Goal: Transaction & Acquisition: Download file/media

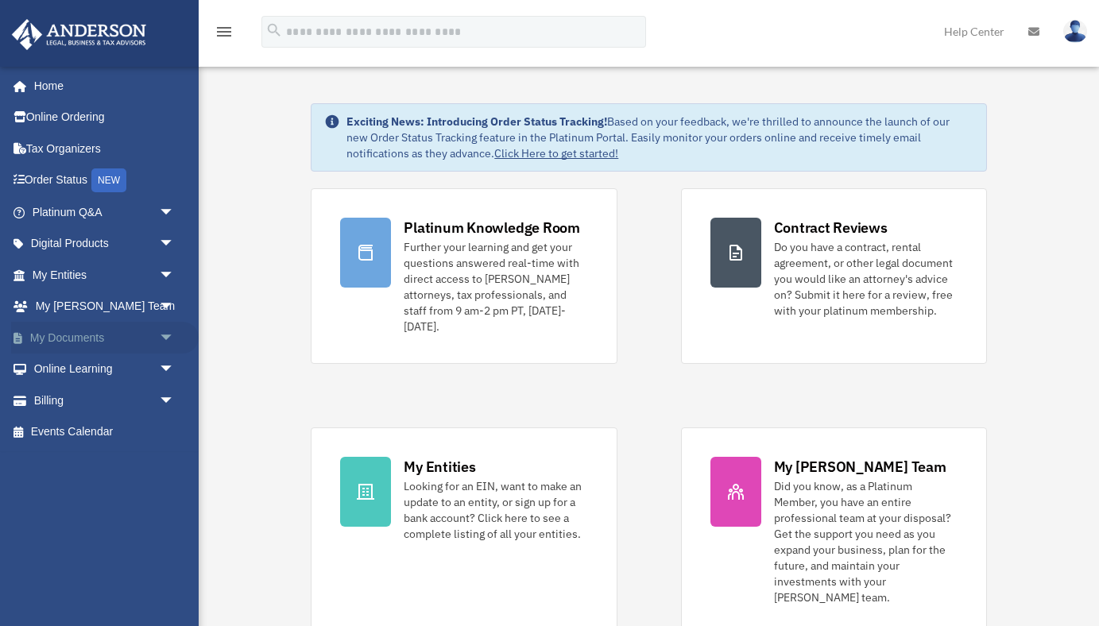
click at [162, 339] on span "arrow_drop_down" at bounding box center [175, 338] width 32 height 33
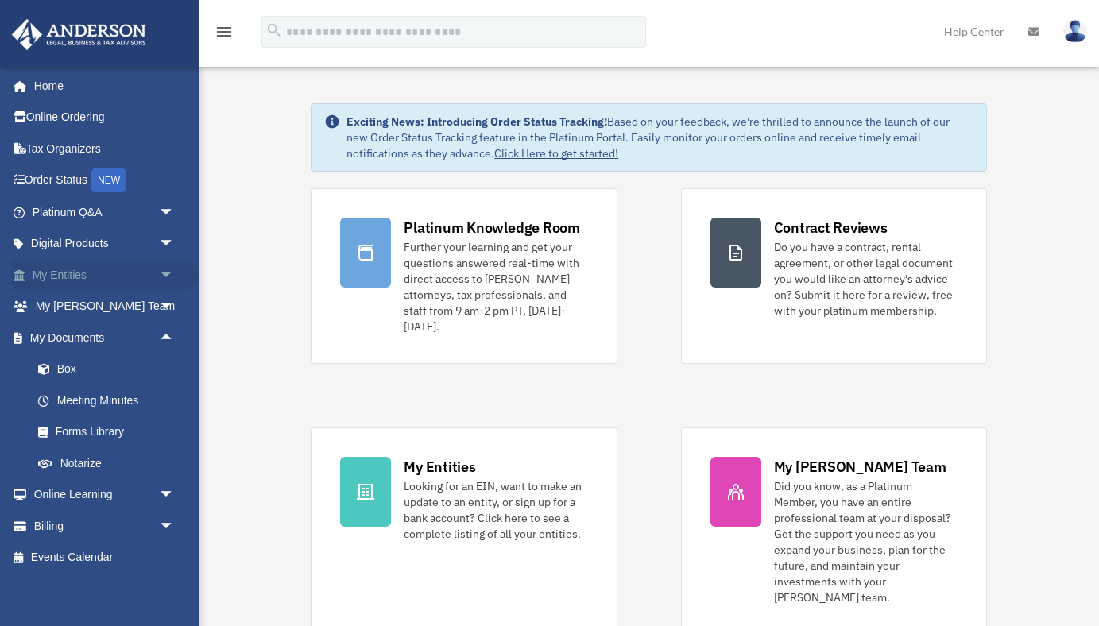
click at [76, 274] on link "My Entities arrow_drop_down" at bounding box center [105, 275] width 188 height 32
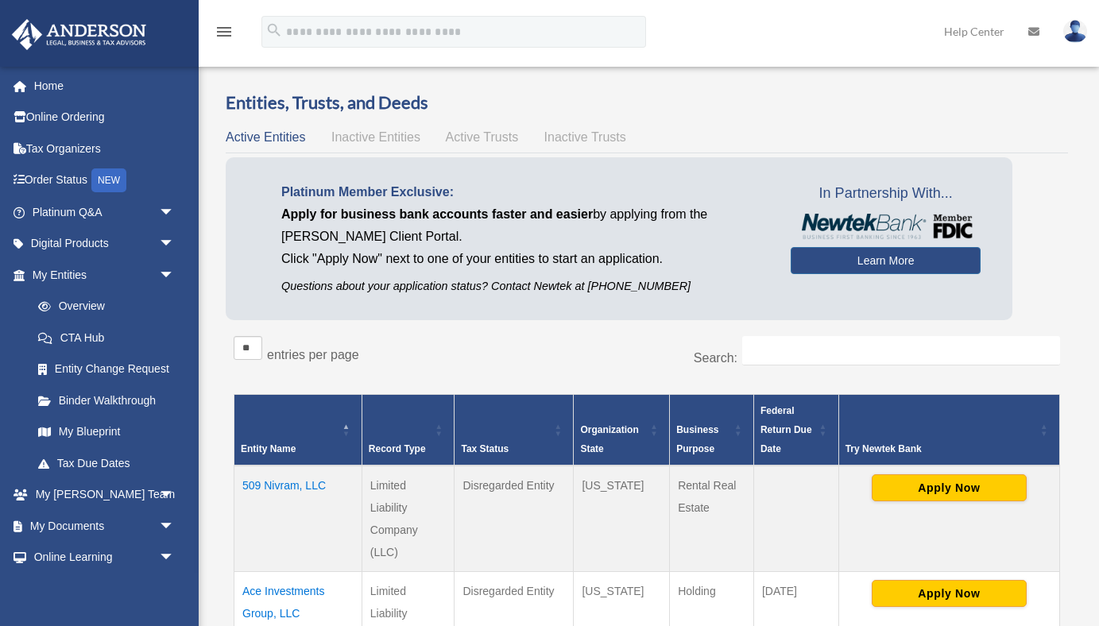
click at [282, 486] on td "509 Nivram, LLC" at bounding box center [298, 519] width 128 height 106
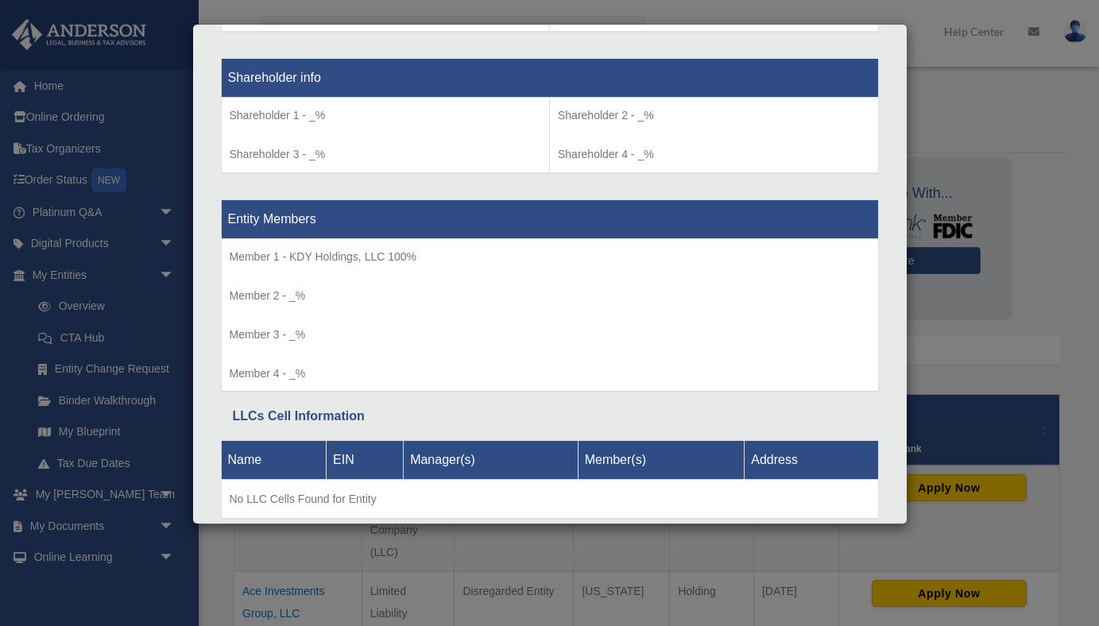
scroll to position [1376, 0]
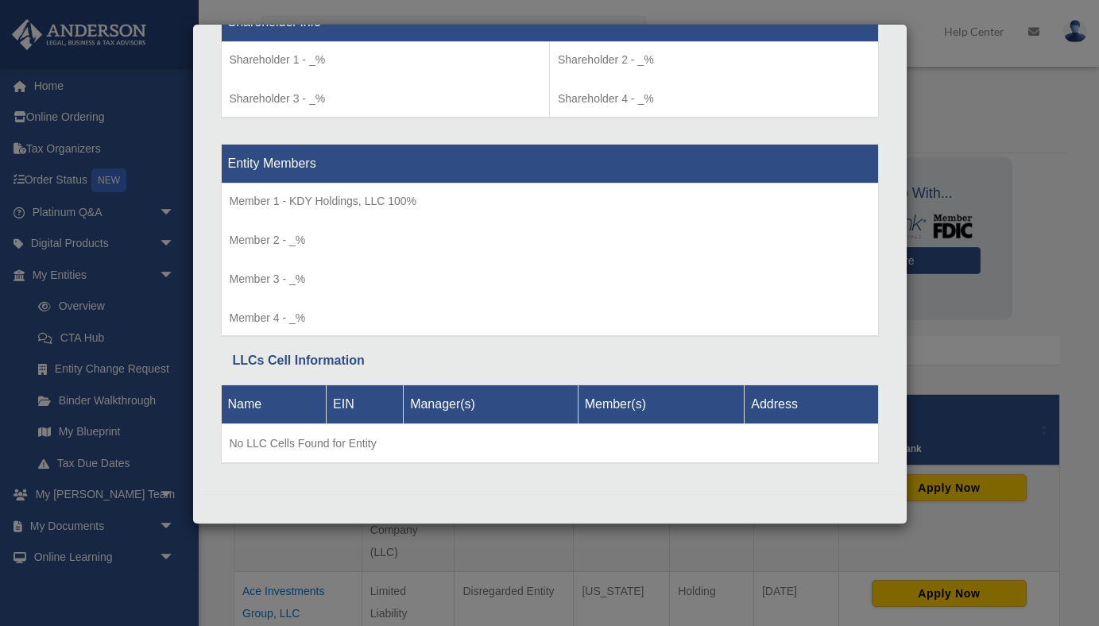
click at [992, 346] on div "Details × Articles Sent Organizational Date" at bounding box center [549, 313] width 1099 height 626
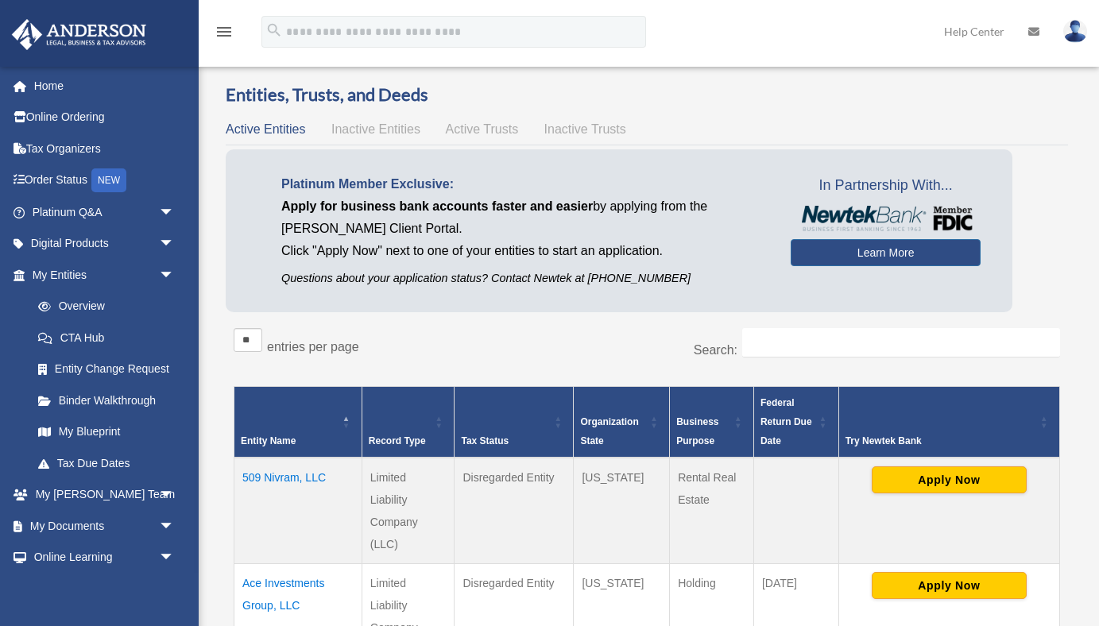
scroll to position [0, 0]
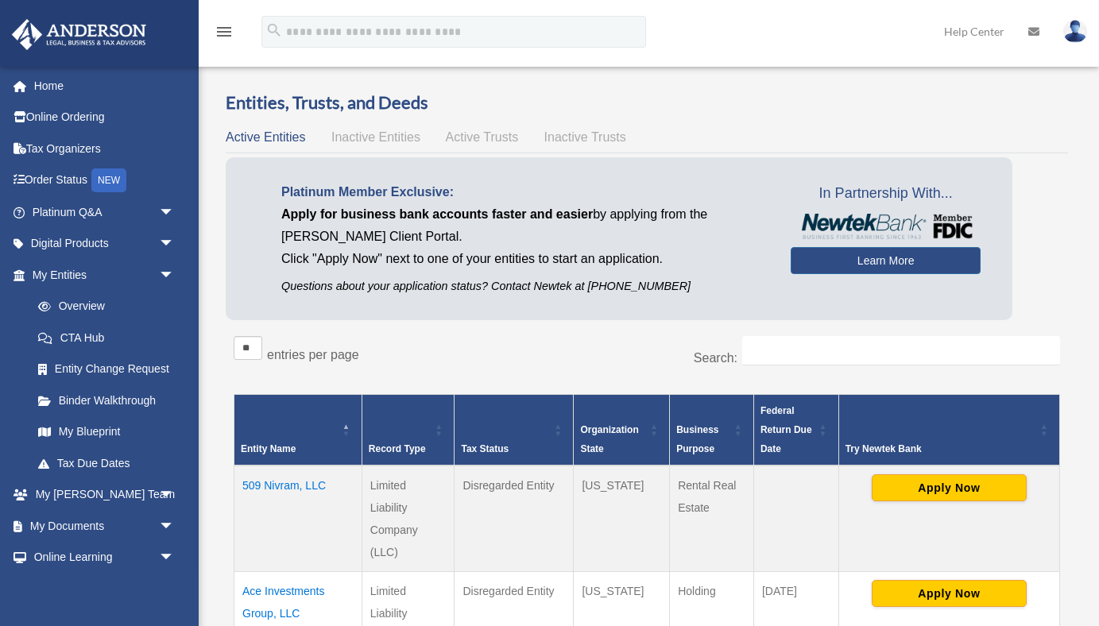
click at [495, 132] on span "Active Trusts" at bounding box center [482, 137] width 73 height 14
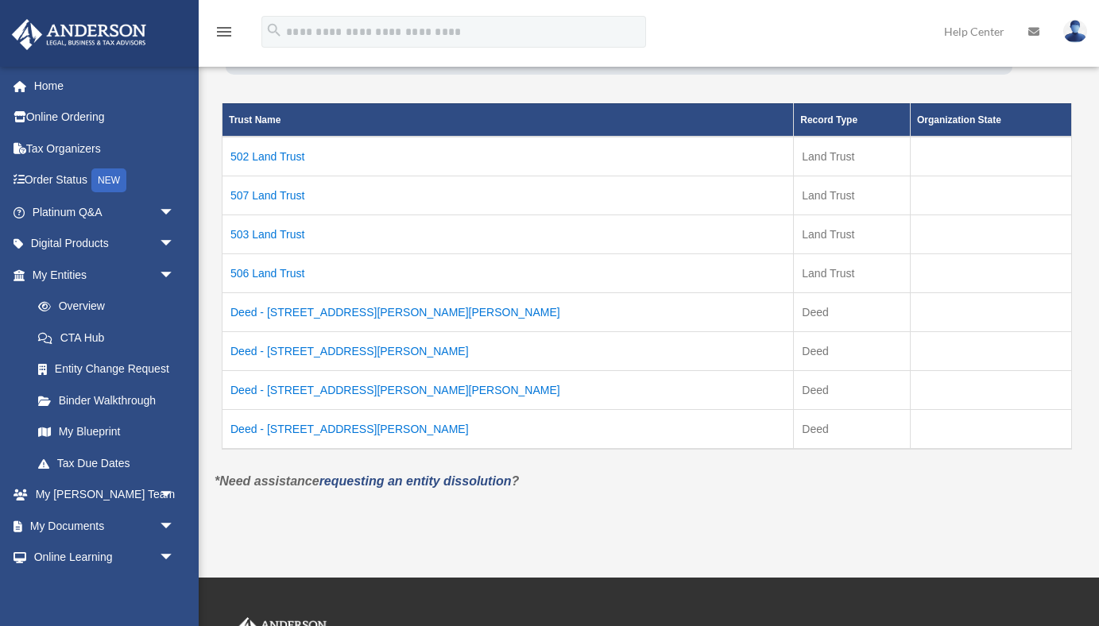
scroll to position [248, 0]
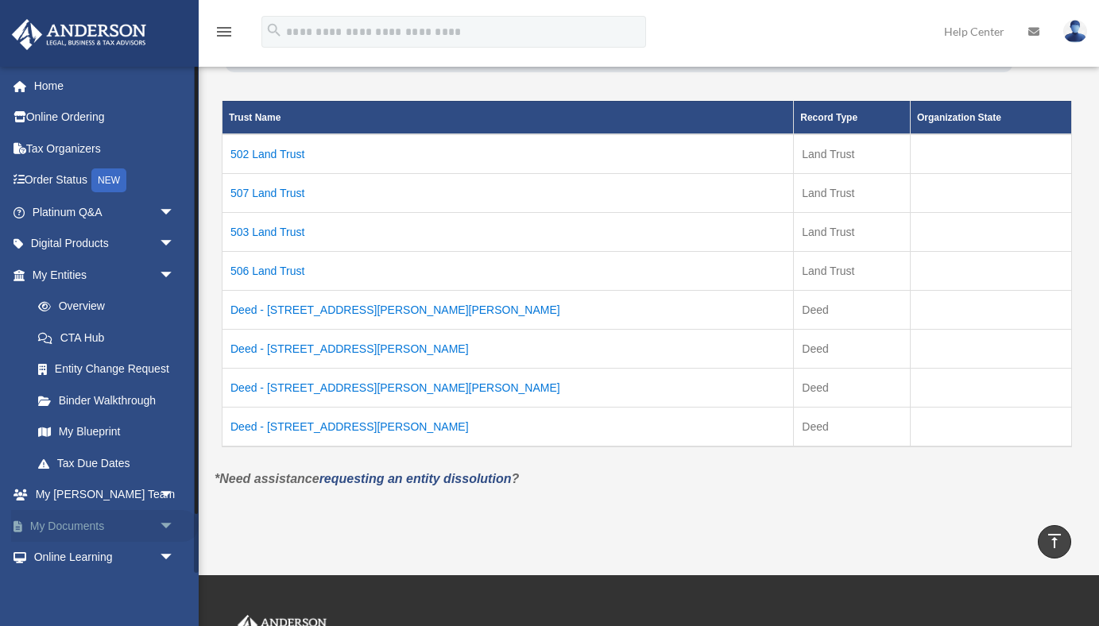
click at [96, 534] on link "My Documents arrow_drop_down" at bounding box center [105, 526] width 188 height 32
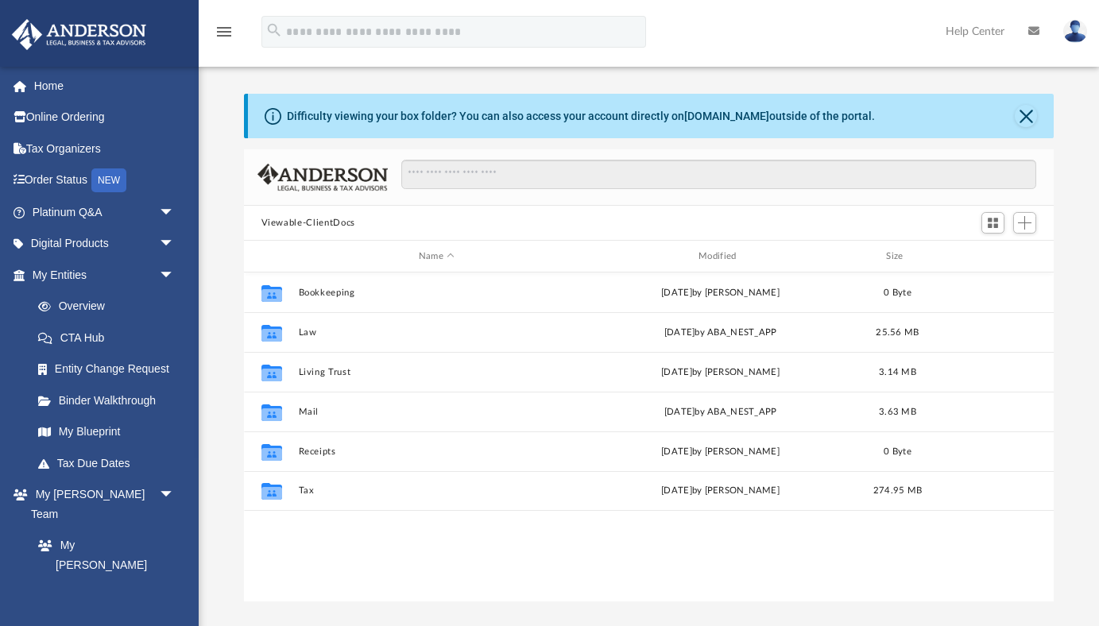
scroll to position [361, 811]
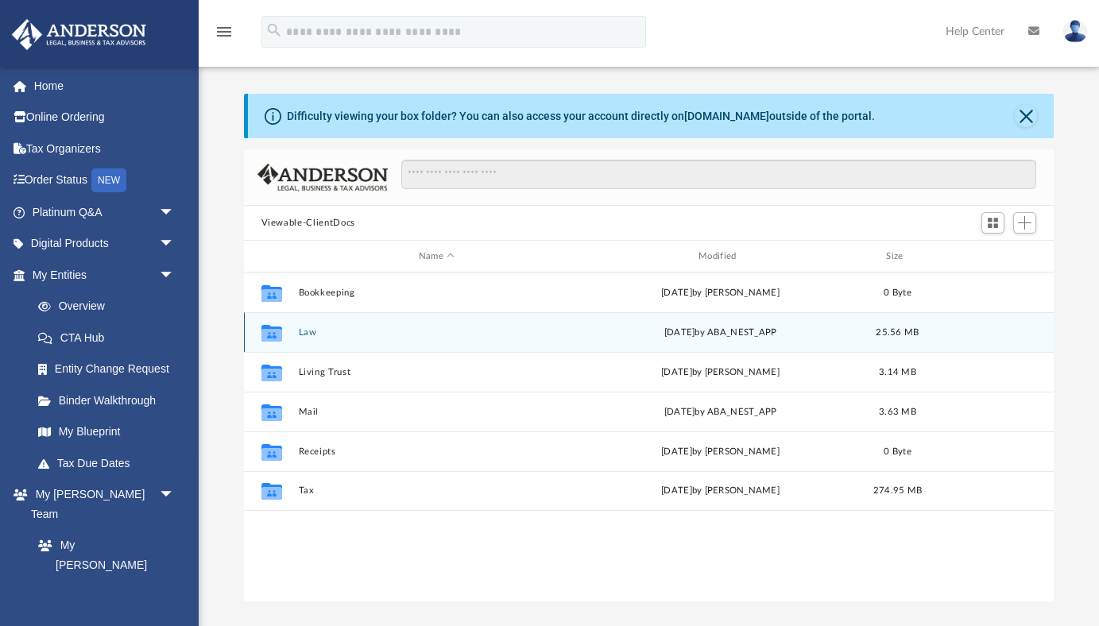
click at [311, 333] on button "Law" at bounding box center [436, 332] width 277 height 10
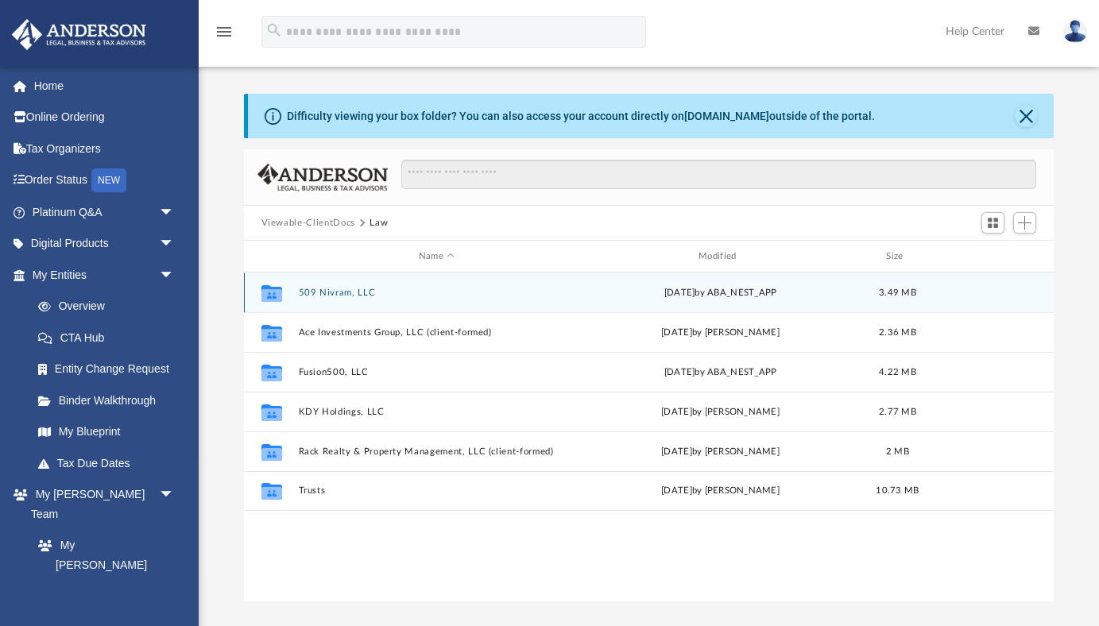
click at [339, 292] on button "509 Nivram, LLC" at bounding box center [436, 293] width 277 height 10
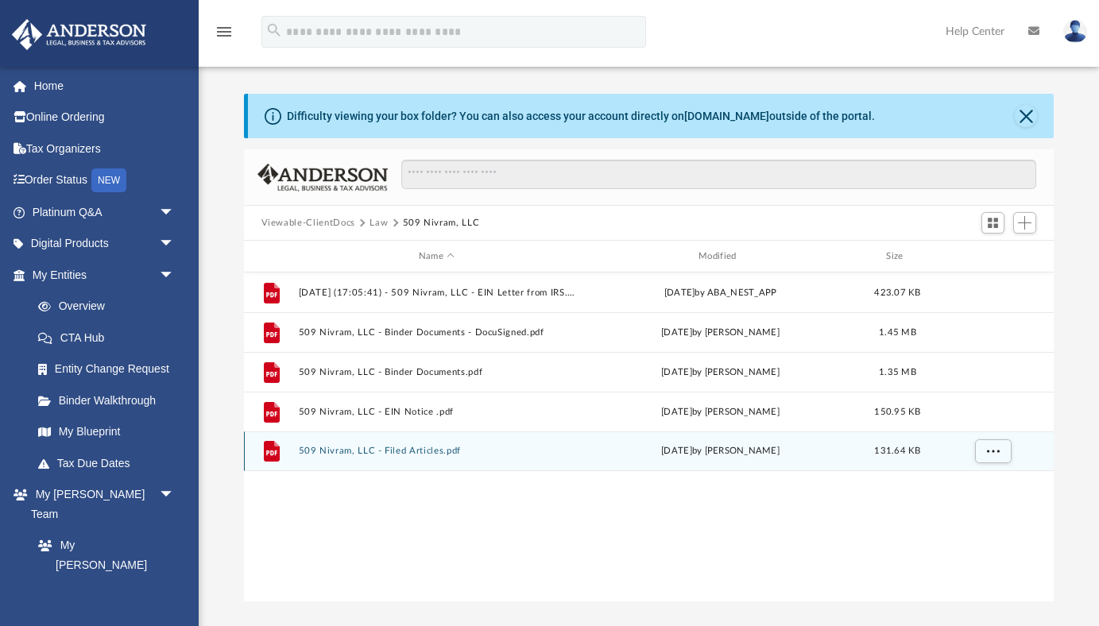
click at [398, 449] on button "509 Nivram, LLC - Filed Articles.pdf" at bounding box center [436, 451] width 277 height 10
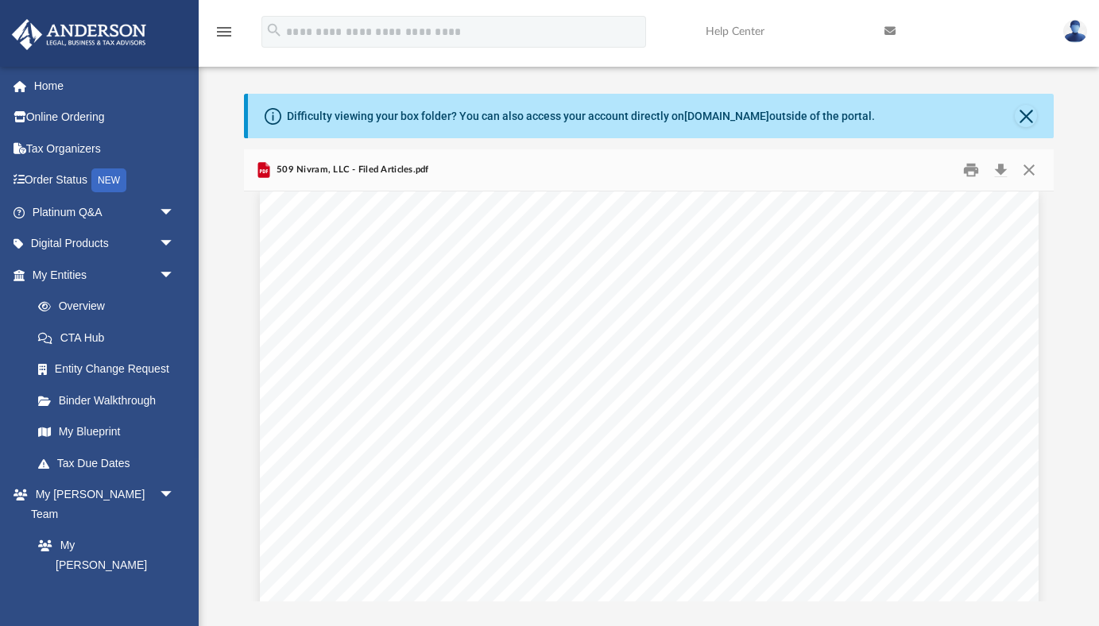
scroll to position [0, 0]
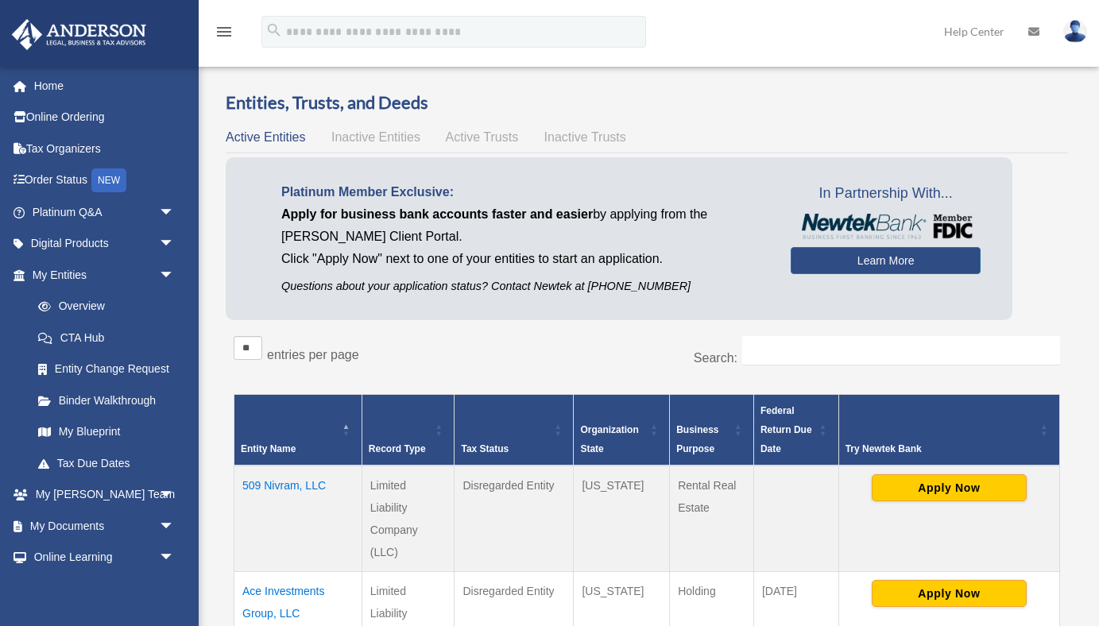
scroll to position [244, 0]
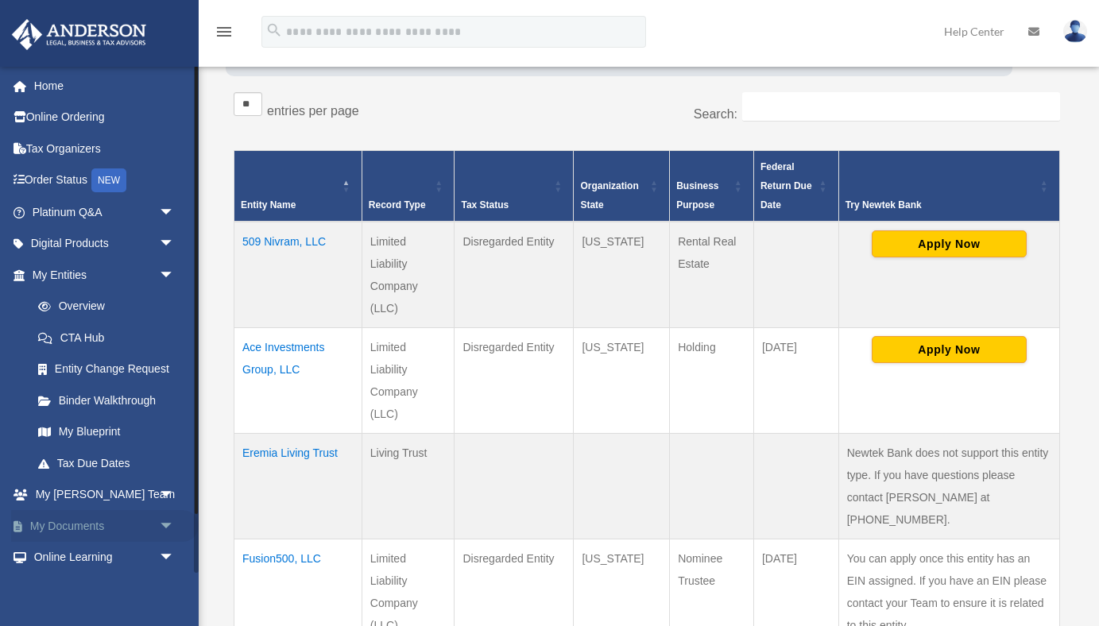
click at [95, 521] on link "My Documents arrow_drop_down" at bounding box center [105, 526] width 188 height 32
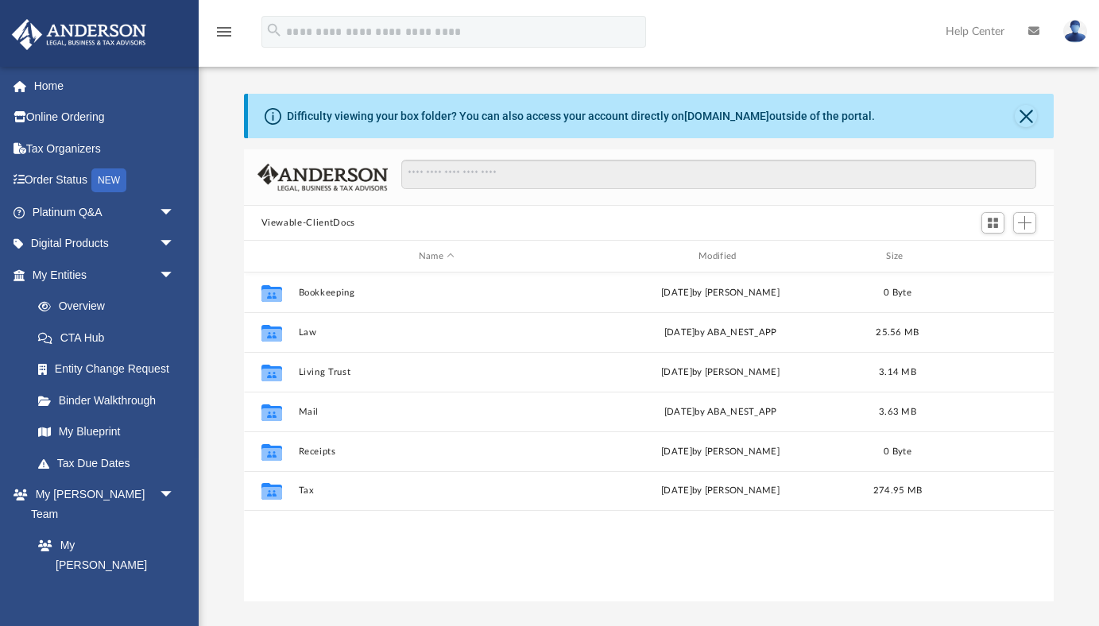
scroll to position [361, 811]
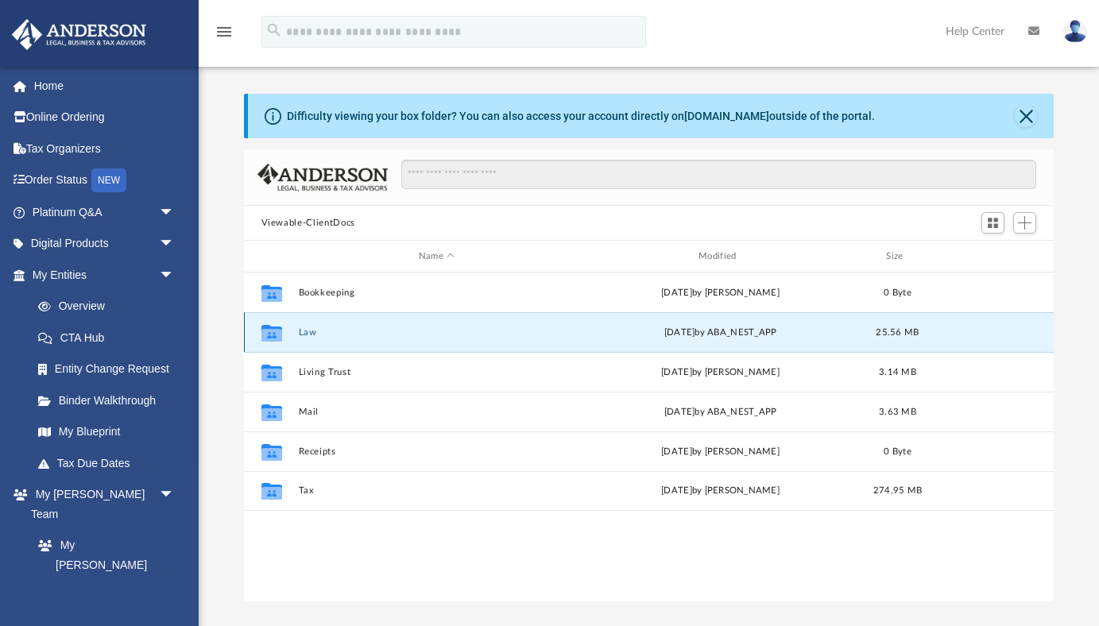
click at [303, 335] on button "Law" at bounding box center [436, 332] width 277 height 10
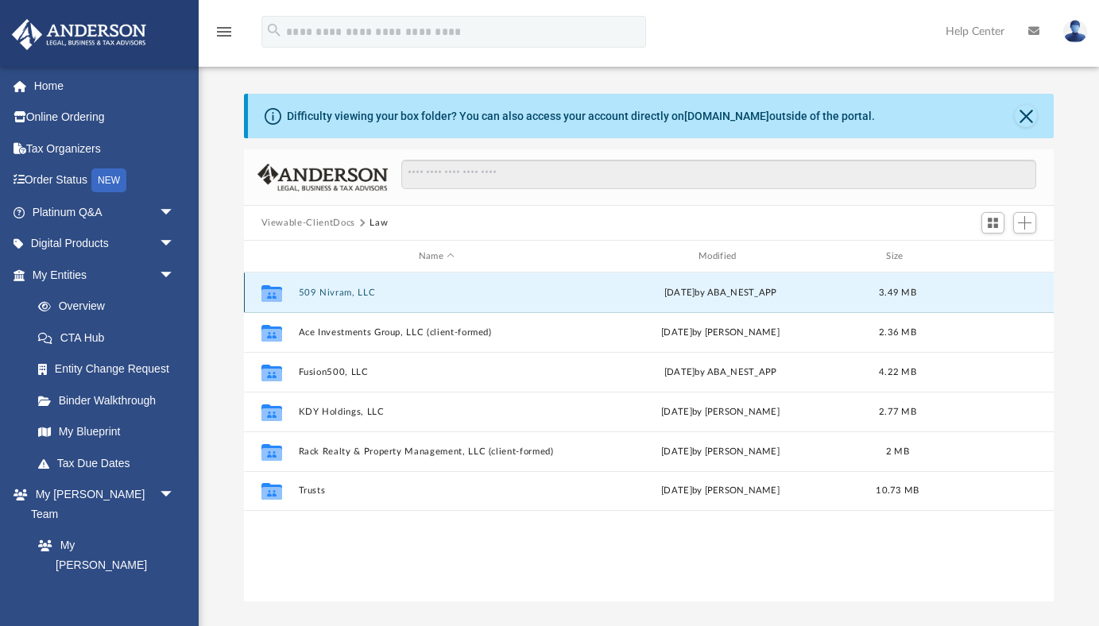
click at [319, 290] on button "509 Nivram, LLC" at bounding box center [436, 293] width 277 height 10
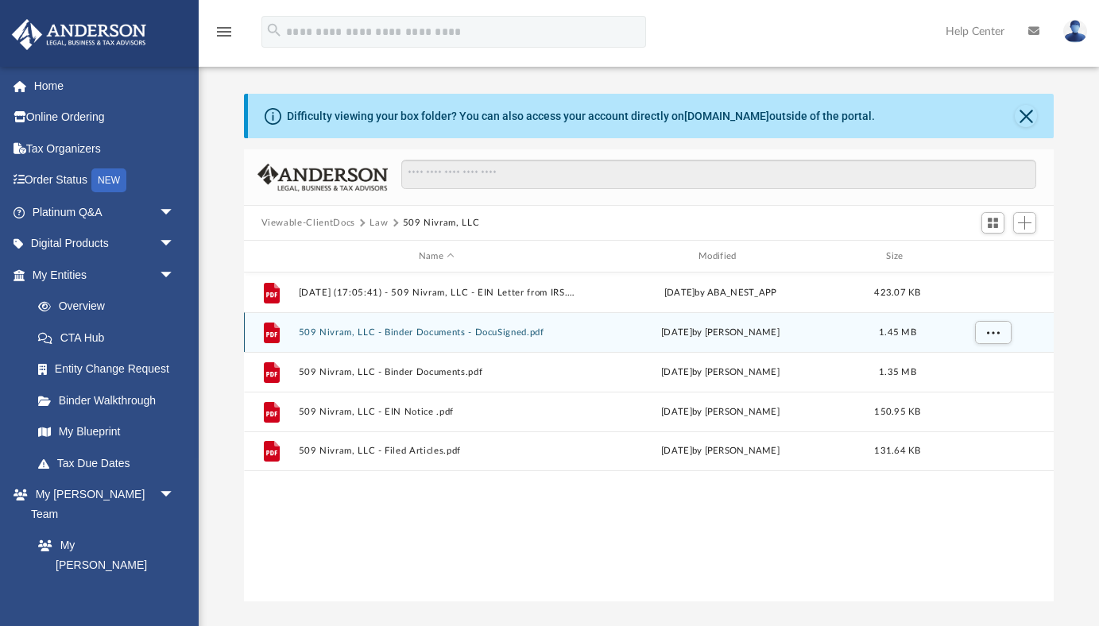
click at [508, 333] on button "509 Nivram, LLC - Binder Documents - DocuSigned.pdf" at bounding box center [436, 332] width 277 height 10
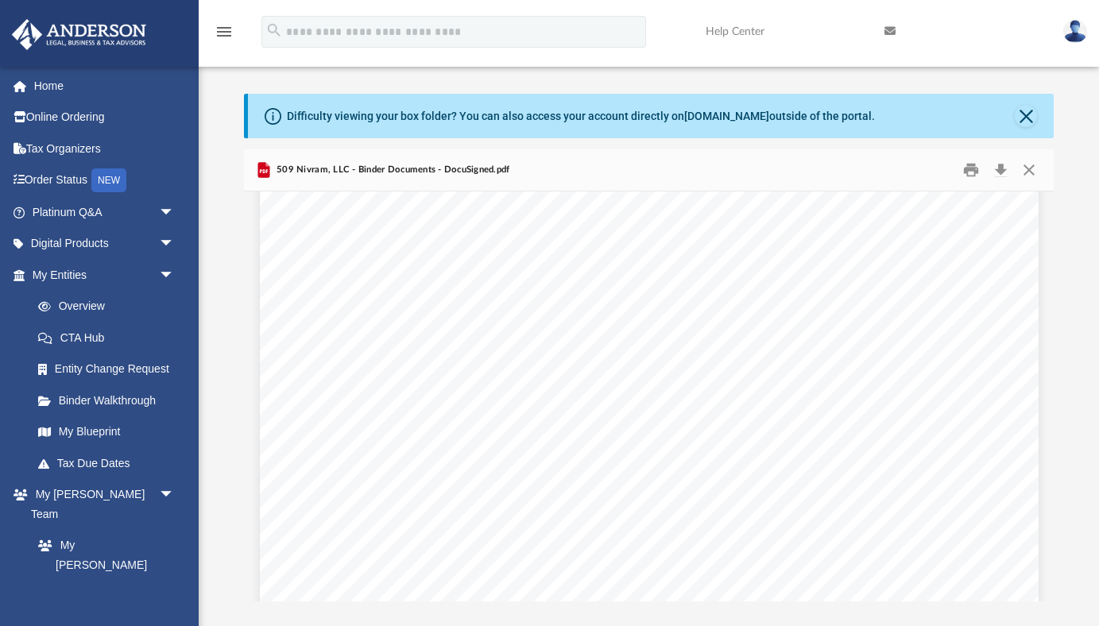
scroll to position [24797, 0]
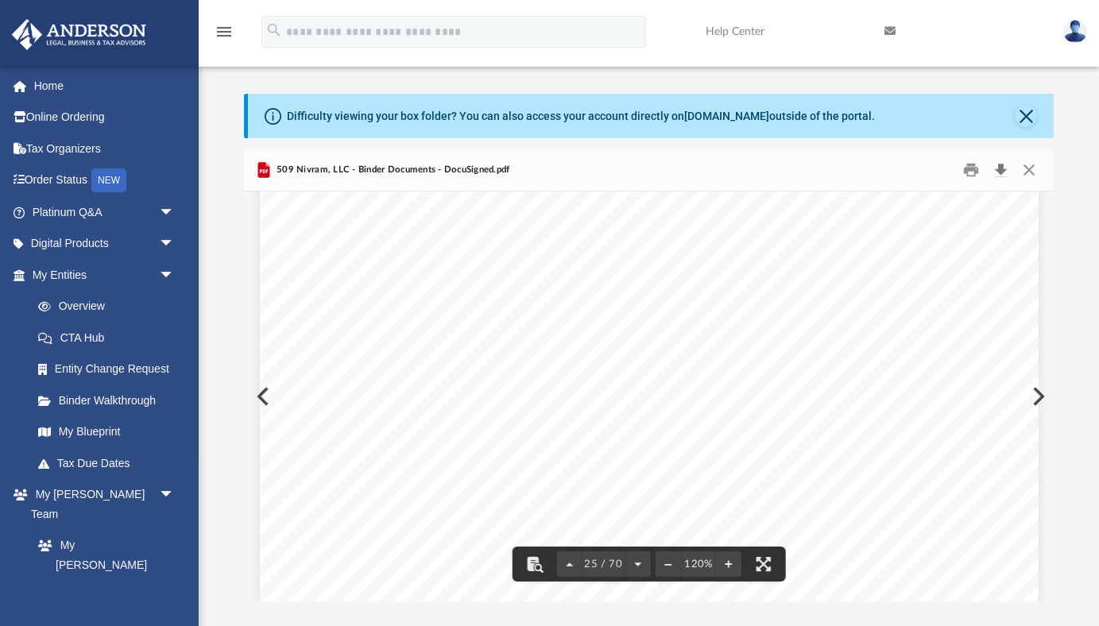
click at [1001, 172] on button "Download" at bounding box center [1000, 170] width 29 height 25
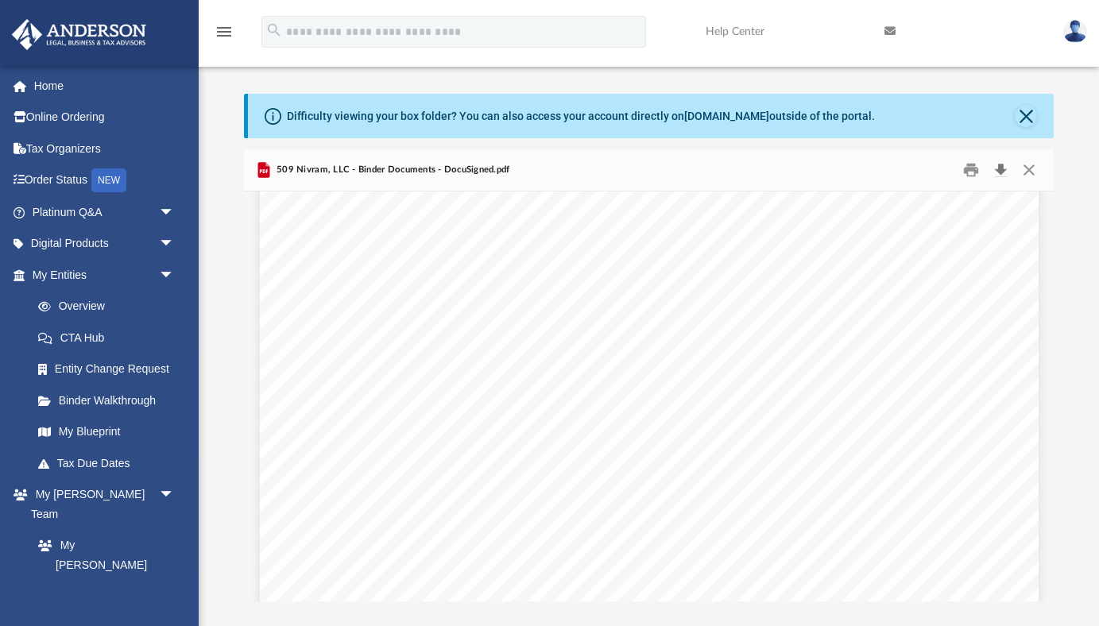
scroll to position [0, 0]
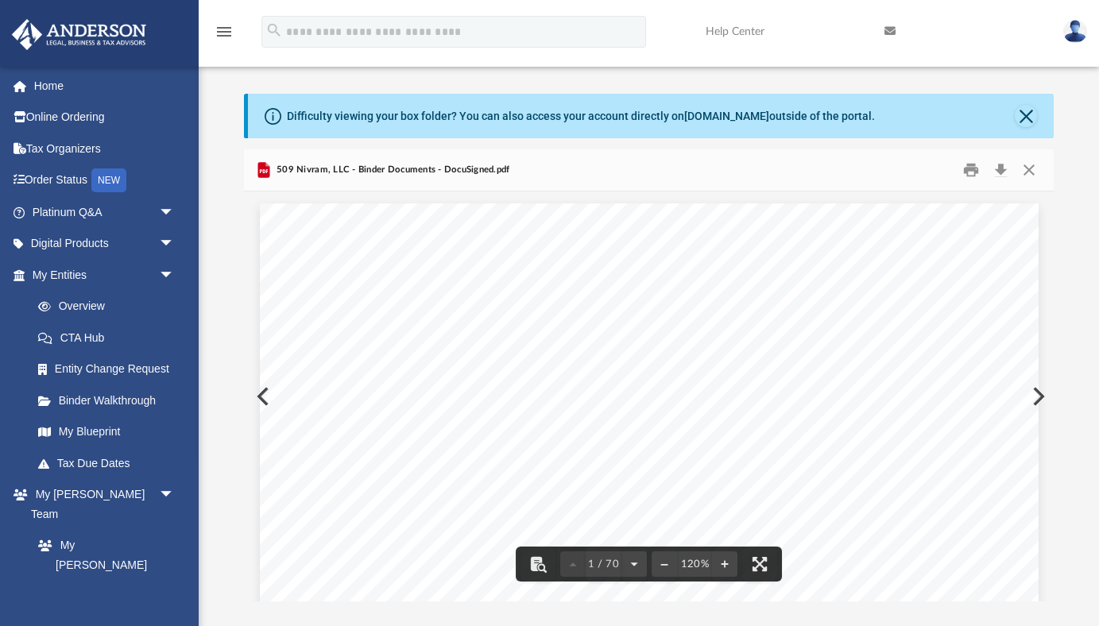
click at [258, 395] on button "Preview" at bounding box center [261, 396] width 35 height 45
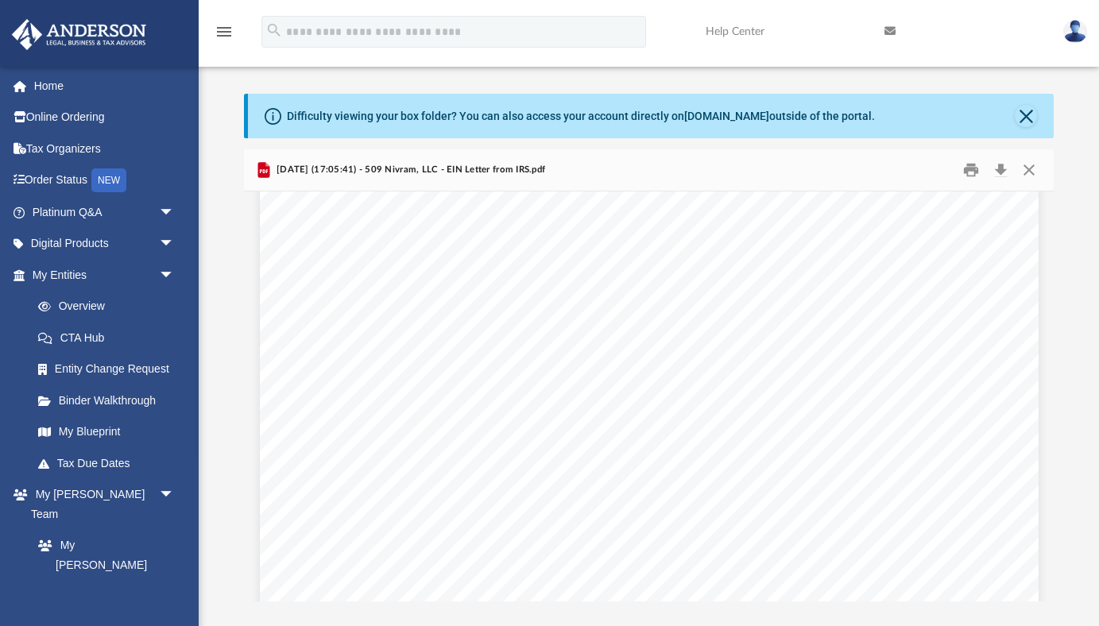
scroll to position [82, 0]
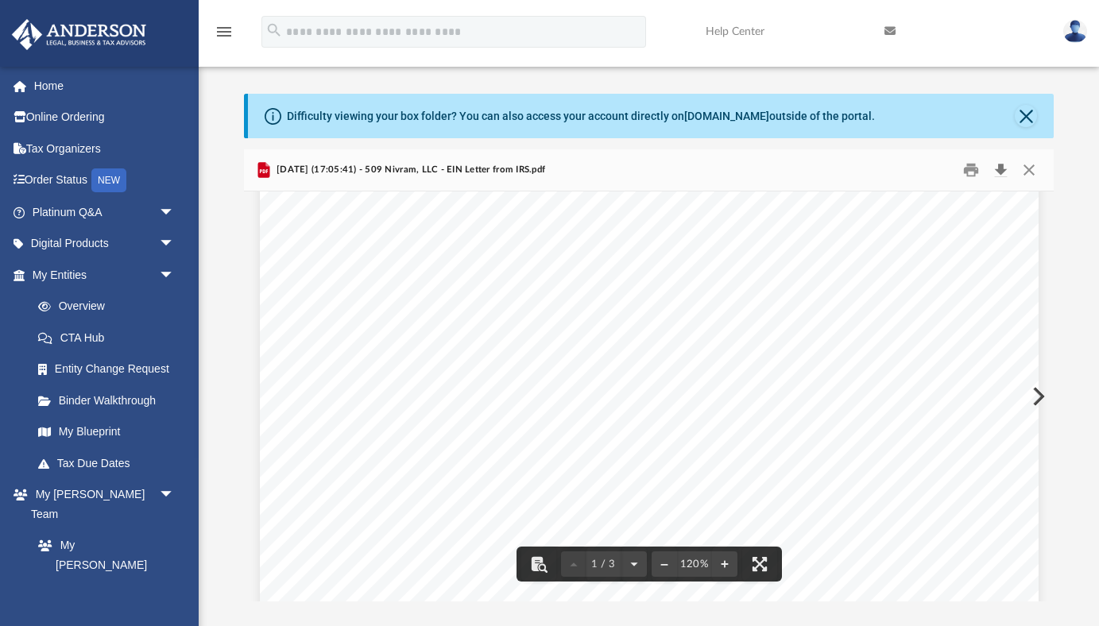
click at [996, 169] on button "Download" at bounding box center [1000, 170] width 29 height 25
click at [344, 450] on div "Page 1" at bounding box center [649, 624] width 779 height 1004
click at [1041, 397] on button "Preview" at bounding box center [1037, 396] width 35 height 45
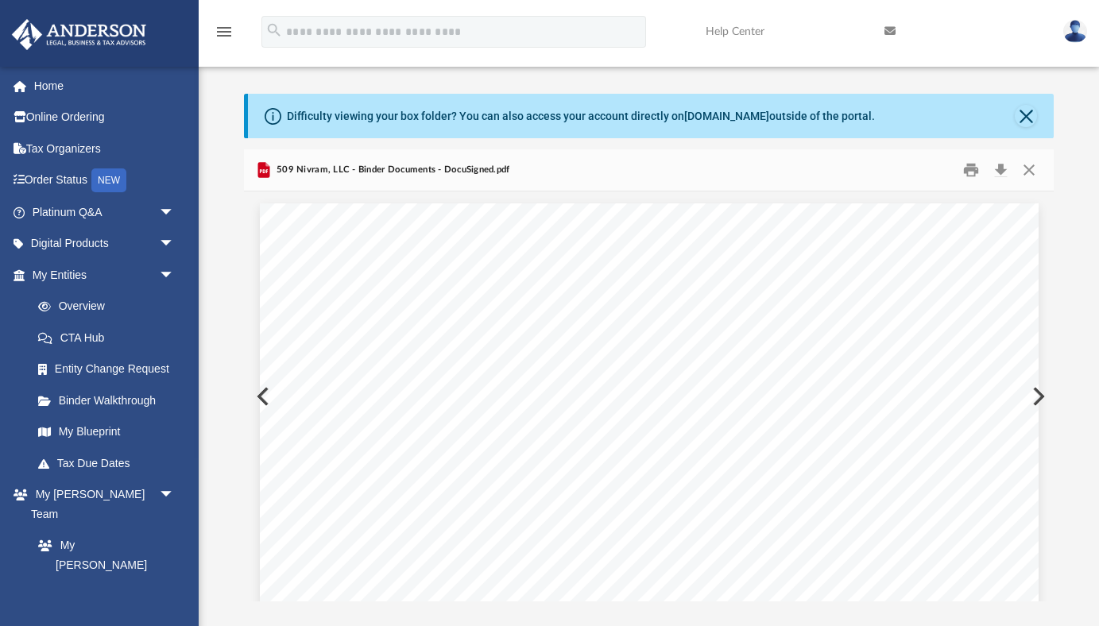
click at [1041, 397] on button "Preview" at bounding box center [1037, 396] width 35 height 45
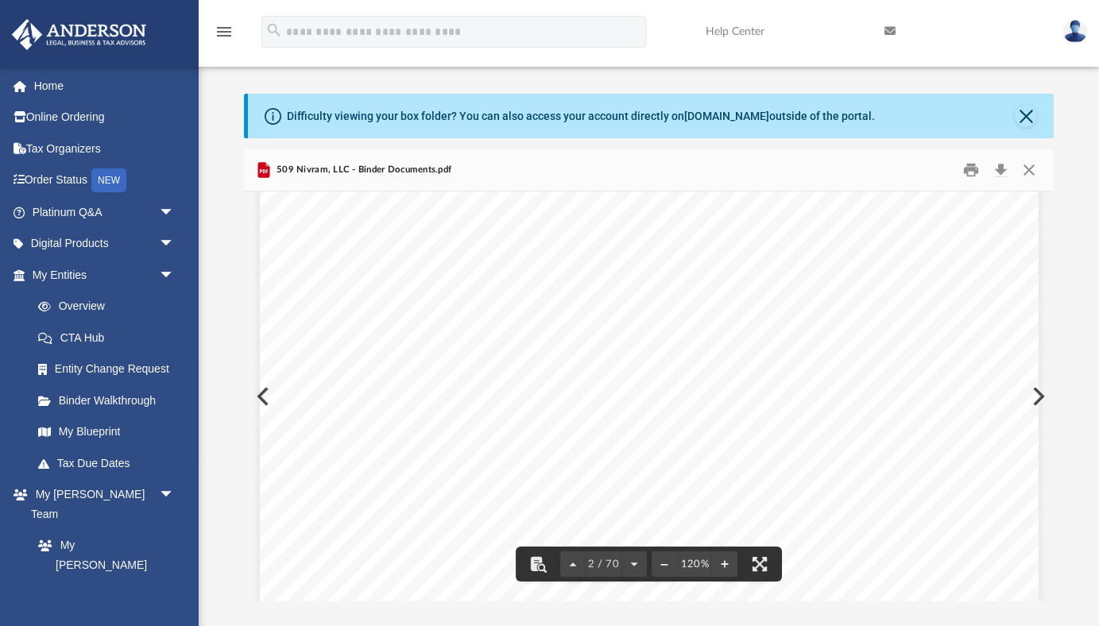
click at [1037, 397] on div "Overview of 509 Nivram, LLC Entity Formation Information State of Organization …" at bounding box center [649, 135] width 779 height 1008
click at [1039, 403] on button "Preview" at bounding box center [1037, 396] width 35 height 45
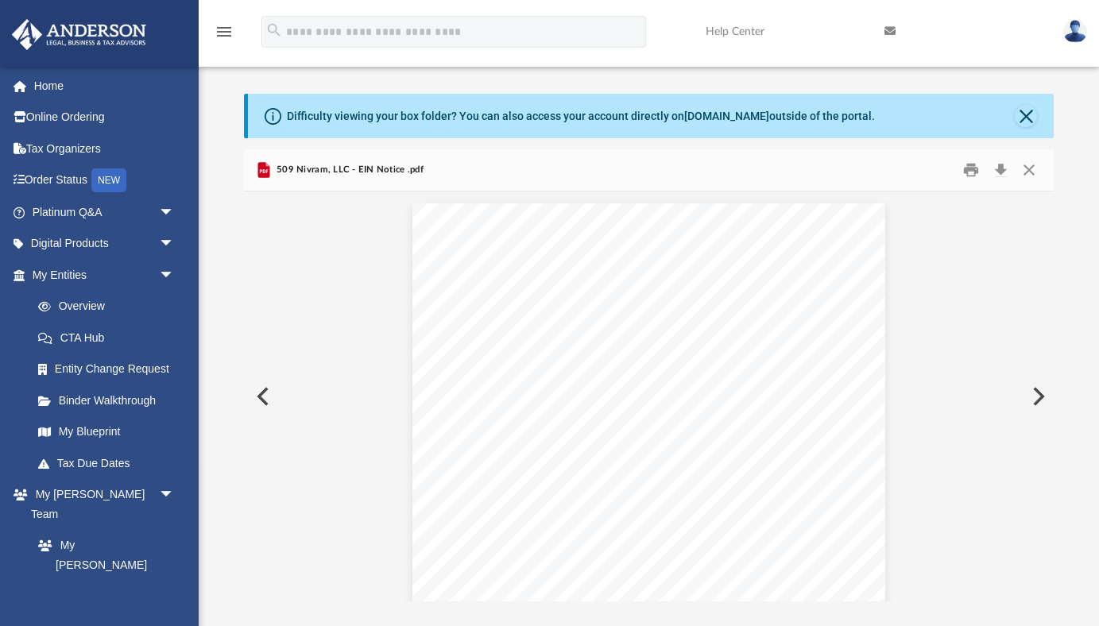
click at [1043, 400] on button "Preview" at bounding box center [1037, 396] width 35 height 45
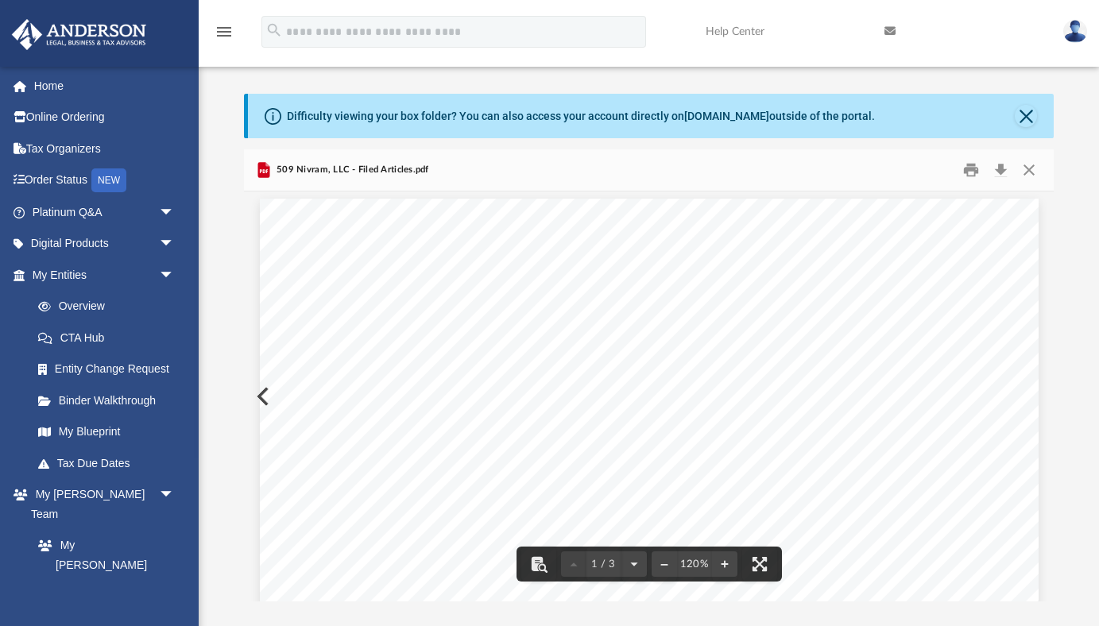
scroll to position [0, 0]
click at [997, 172] on button "Download" at bounding box center [1000, 170] width 29 height 25
click at [340, 173] on span "509 Nivram, LLC - Filed Articles.pdf" at bounding box center [351, 170] width 156 height 14
click at [1028, 176] on button "Close" at bounding box center [1029, 170] width 29 height 25
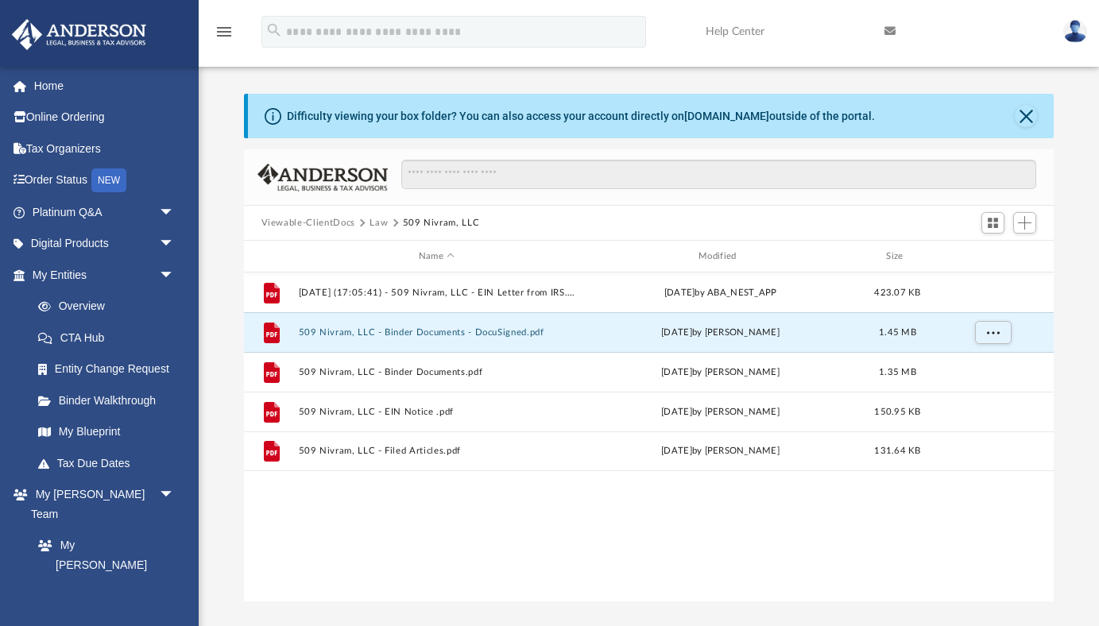
click at [378, 223] on button "Law" at bounding box center [379, 223] width 18 height 14
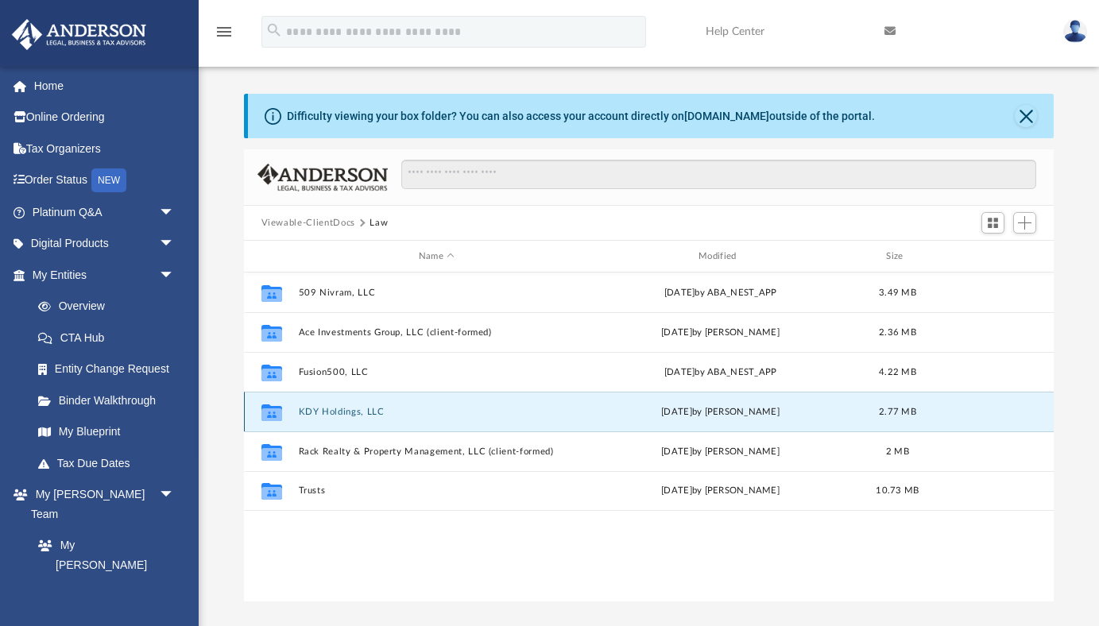
click at [338, 415] on button "KDY Holdings, LLC" at bounding box center [436, 412] width 277 height 10
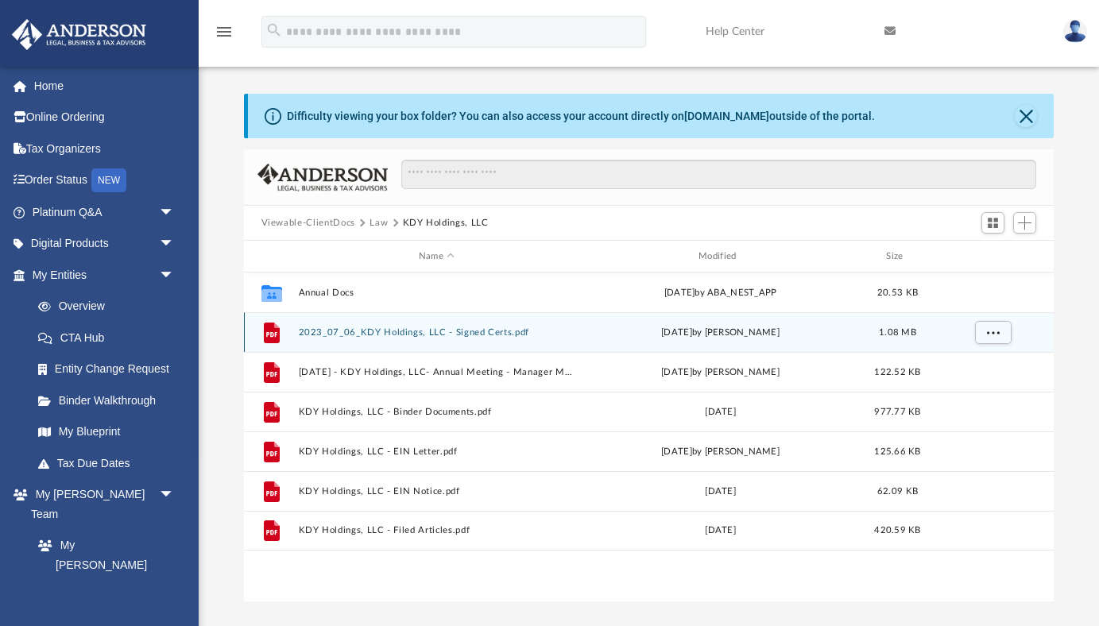
click at [378, 333] on button "2023_07_06_KDY Holdings, LLC - Signed Certs.pdf" at bounding box center [436, 332] width 277 height 10
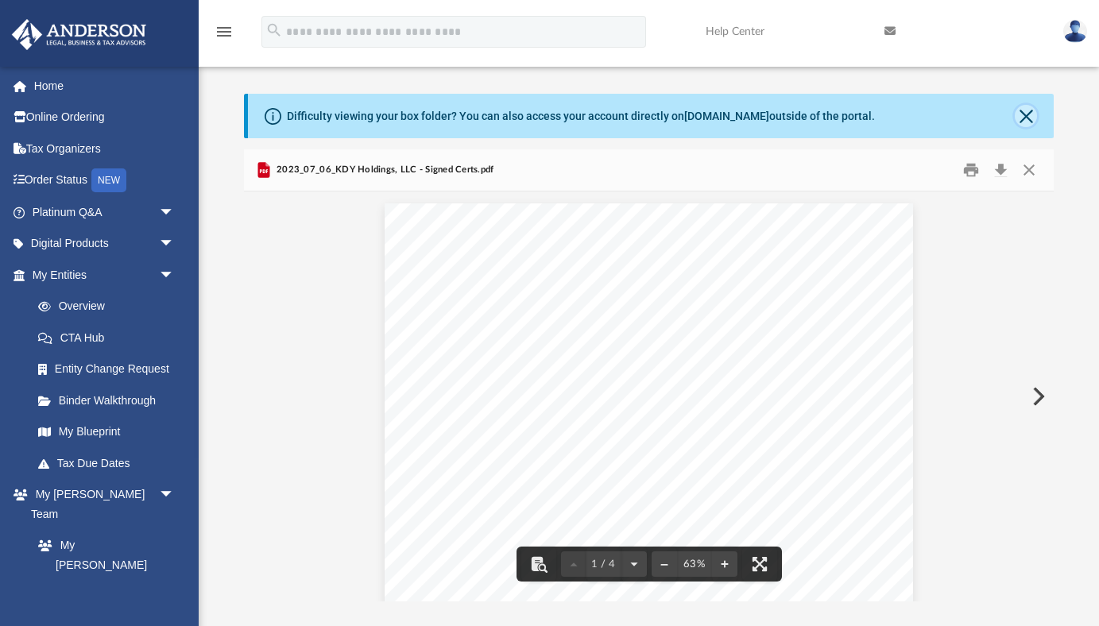
click at [1028, 116] on button "Close" at bounding box center [1026, 116] width 22 height 22
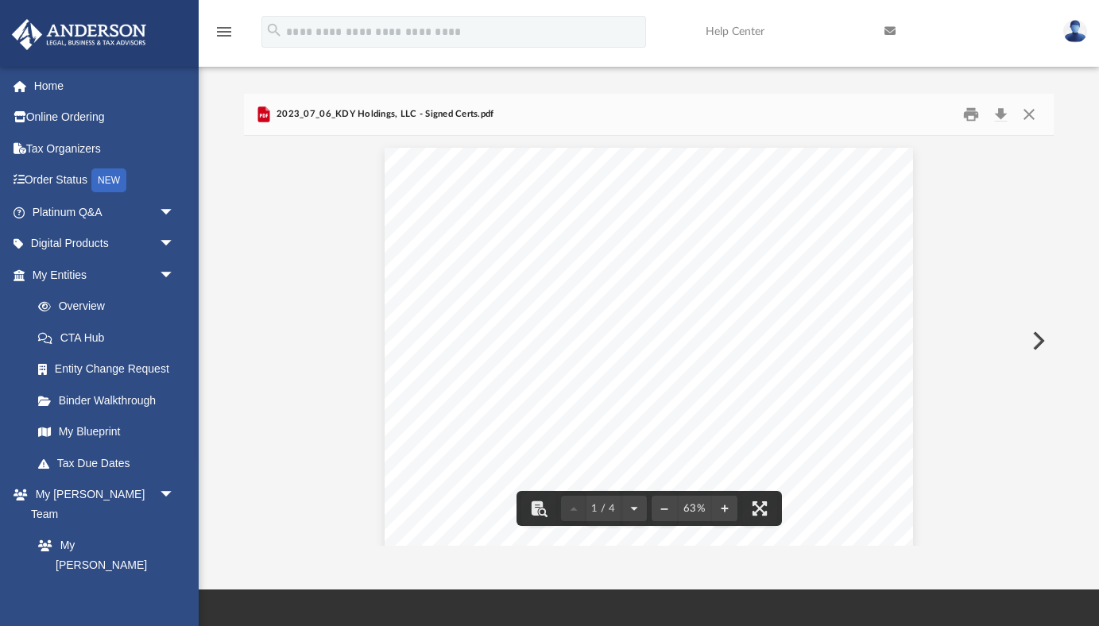
click at [1038, 341] on button "Preview" at bounding box center [1037, 341] width 35 height 45
click at [1041, 344] on button "Preview" at bounding box center [1037, 341] width 35 height 45
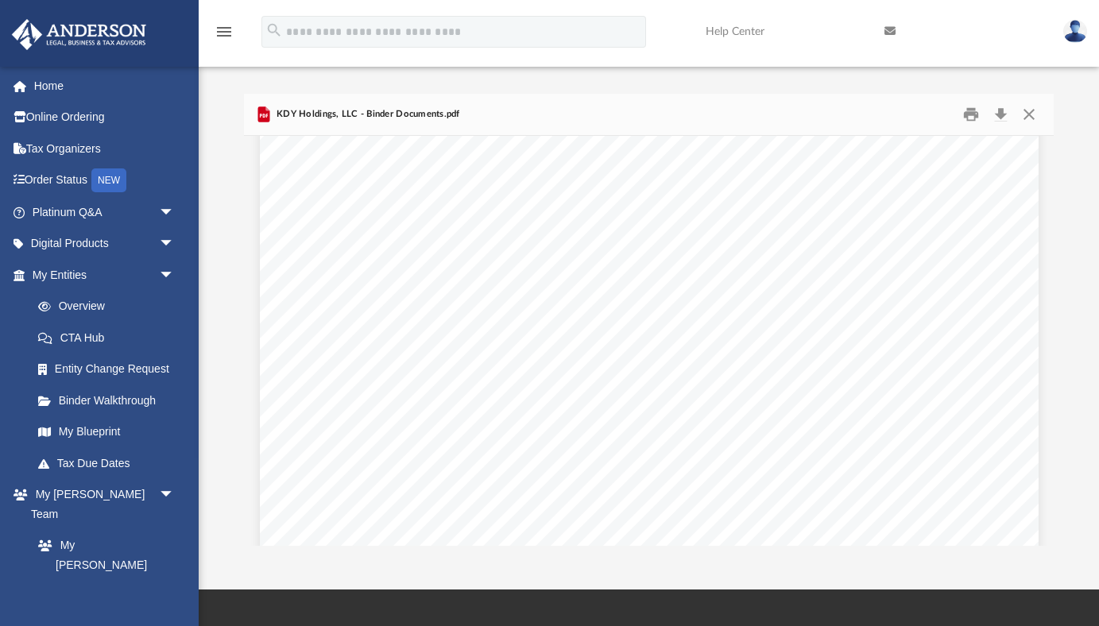
scroll to position [74435, 0]
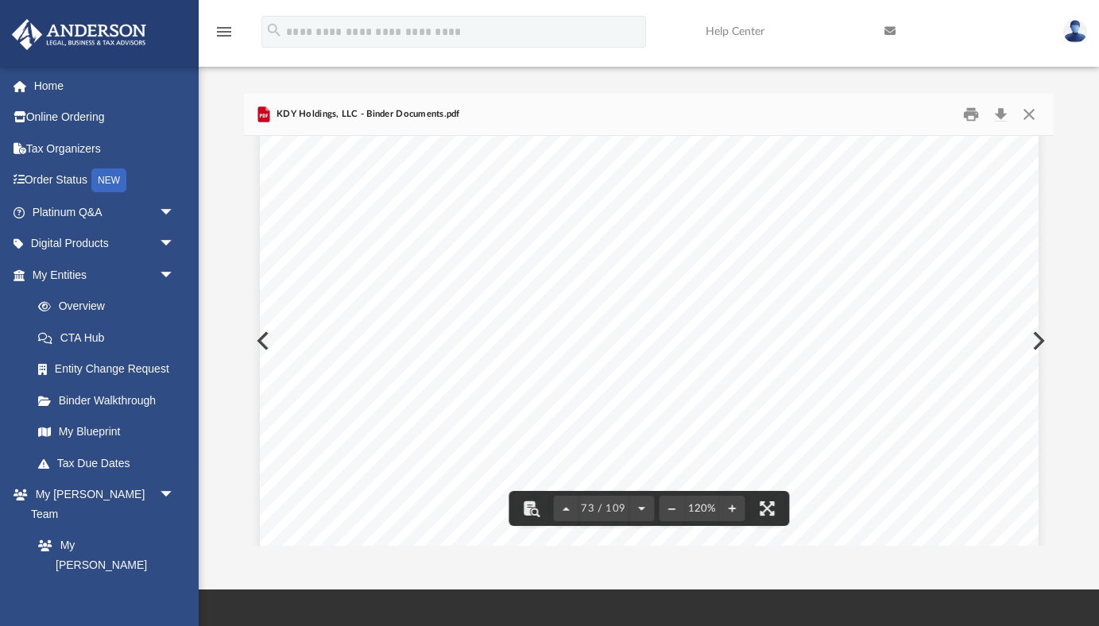
click at [1036, 339] on div "Lease Agreement of KDY Holdings, LLC Page 4 of 10 SECTION 1.07 PARKING AND COMM…" at bounding box center [649, 506] width 779 height 1008
click at [1039, 345] on button "Preview" at bounding box center [1037, 341] width 35 height 45
click at [1003, 114] on button "Download" at bounding box center [1000, 115] width 29 height 25
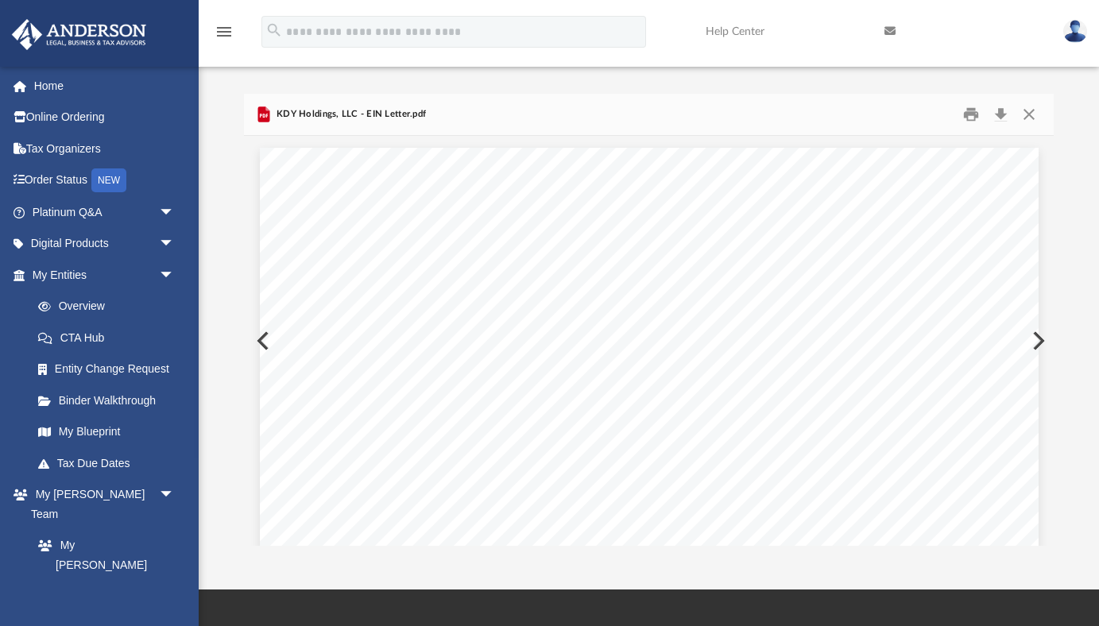
click at [1040, 340] on button "Preview" at bounding box center [1037, 341] width 35 height 45
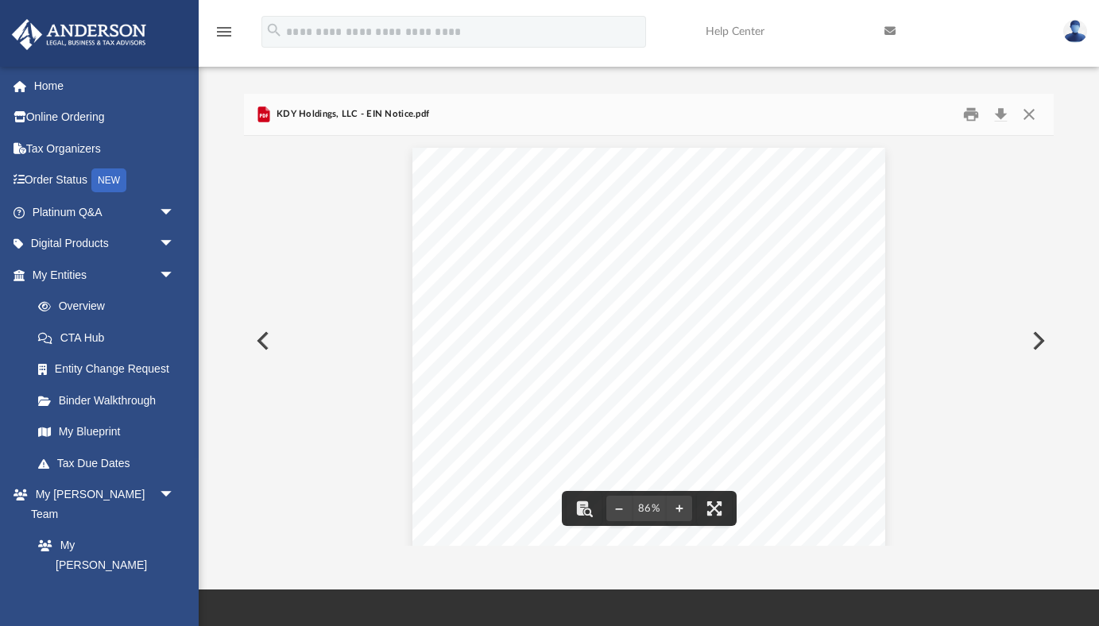
click at [263, 347] on button "Preview" at bounding box center [261, 341] width 35 height 45
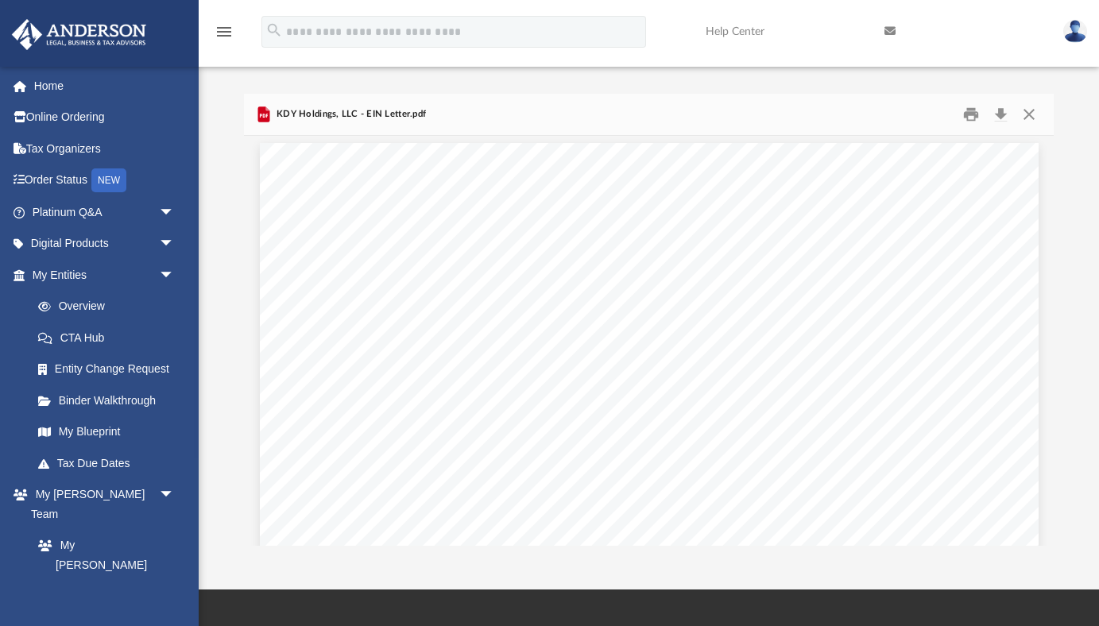
scroll to position [0, 0]
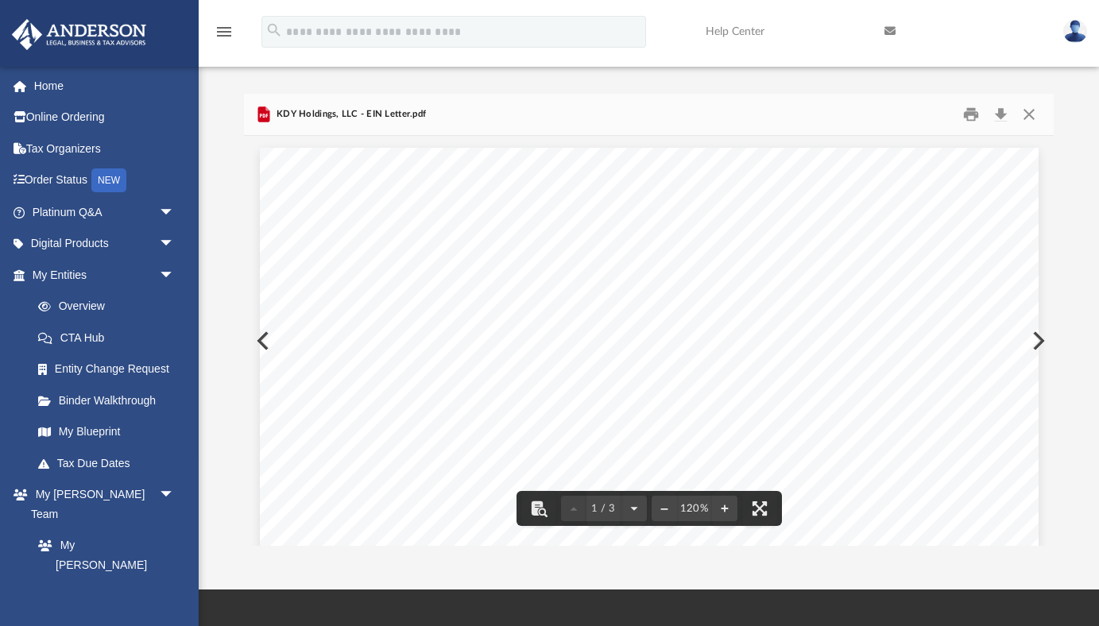
click at [1040, 342] on button "Preview" at bounding box center [1037, 341] width 35 height 45
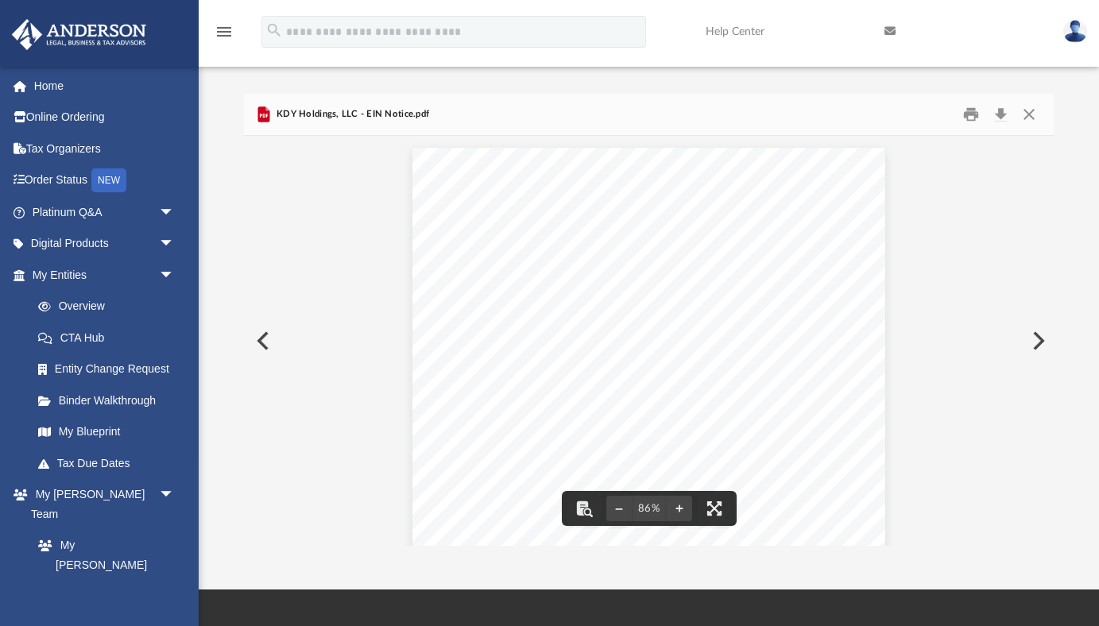
click at [264, 343] on button "Preview" at bounding box center [261, 341] width 35 height 45
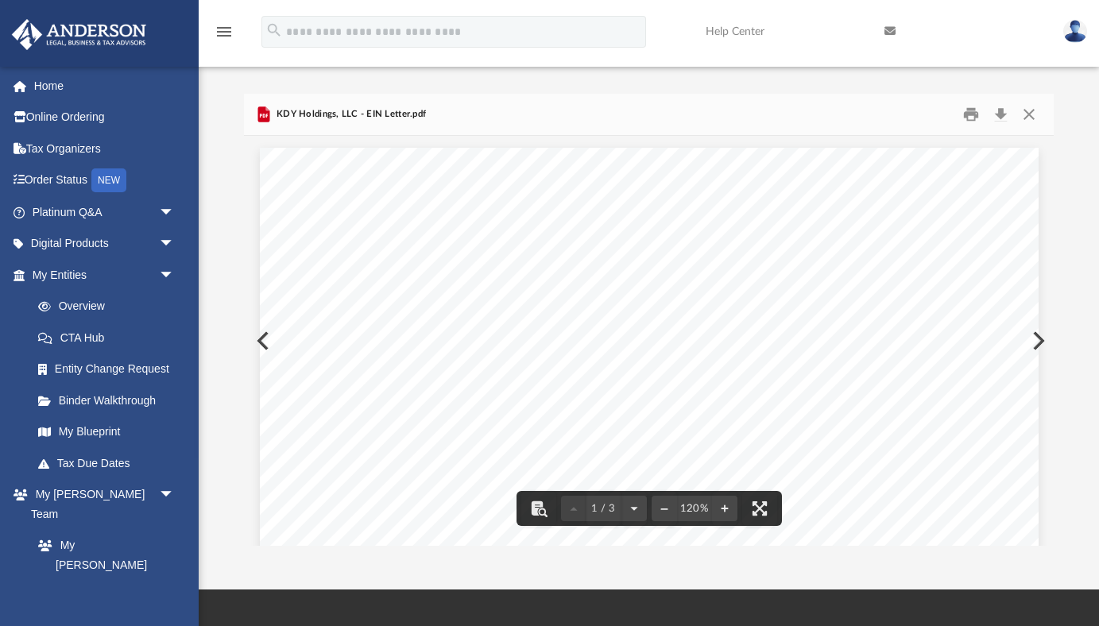
click at [258, 341] on button "Preview" at bounding box center [261, 341] width 35 height 45
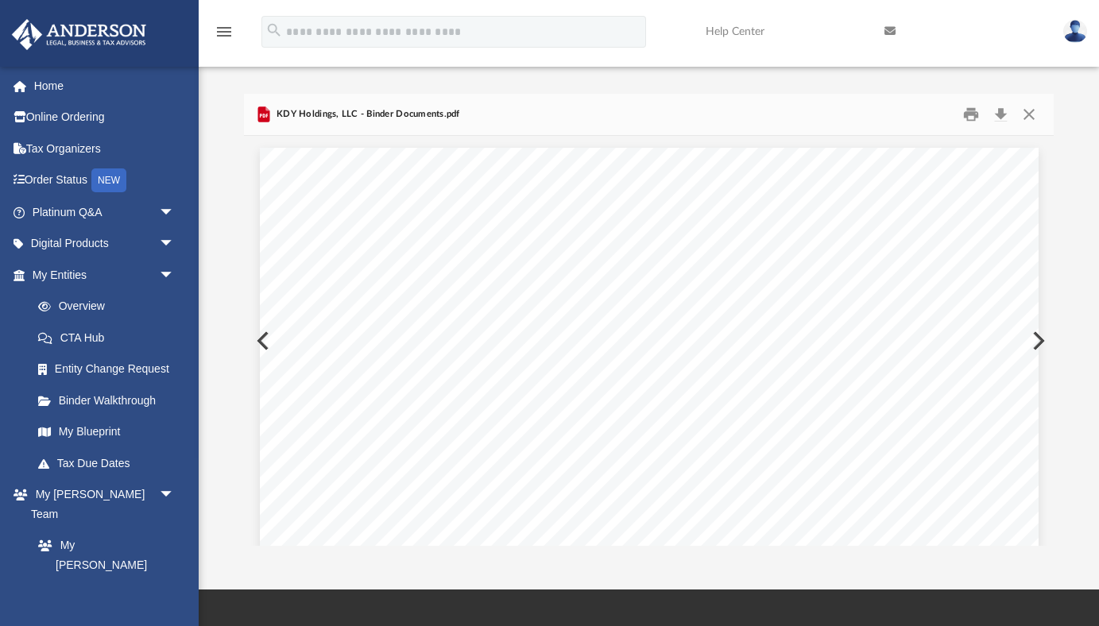
scroll to position [74290, 0]
click at [258, 341] on button "Preview" at bounding box center [261, 341] width 35 height 45
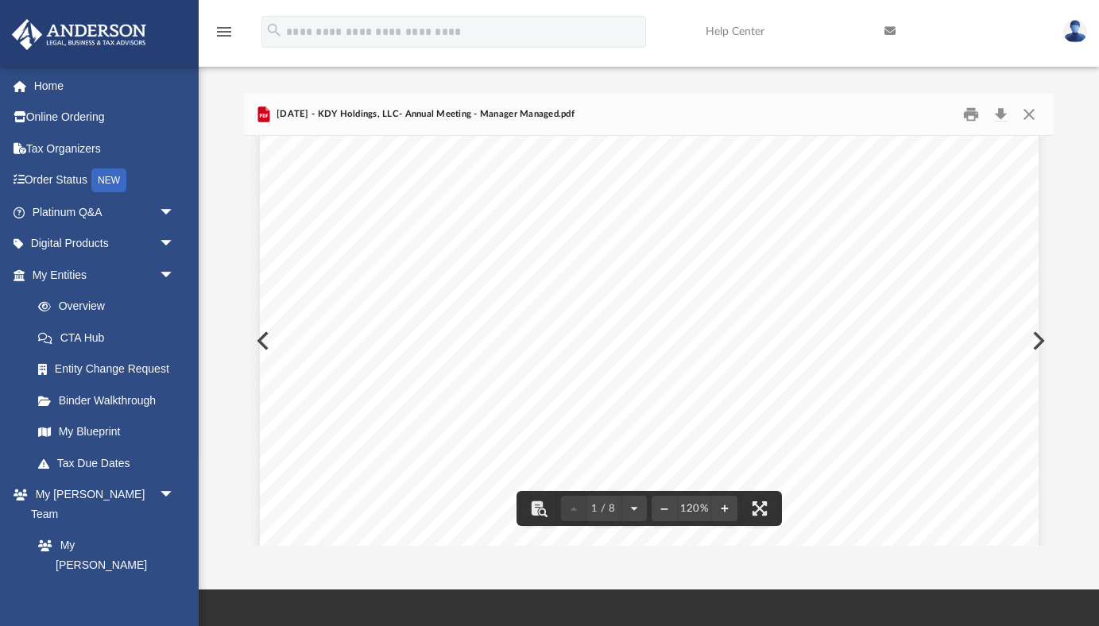
click at [1040, 346] on button "Preview" at bounding box center [1037, 341] width 35 height 45
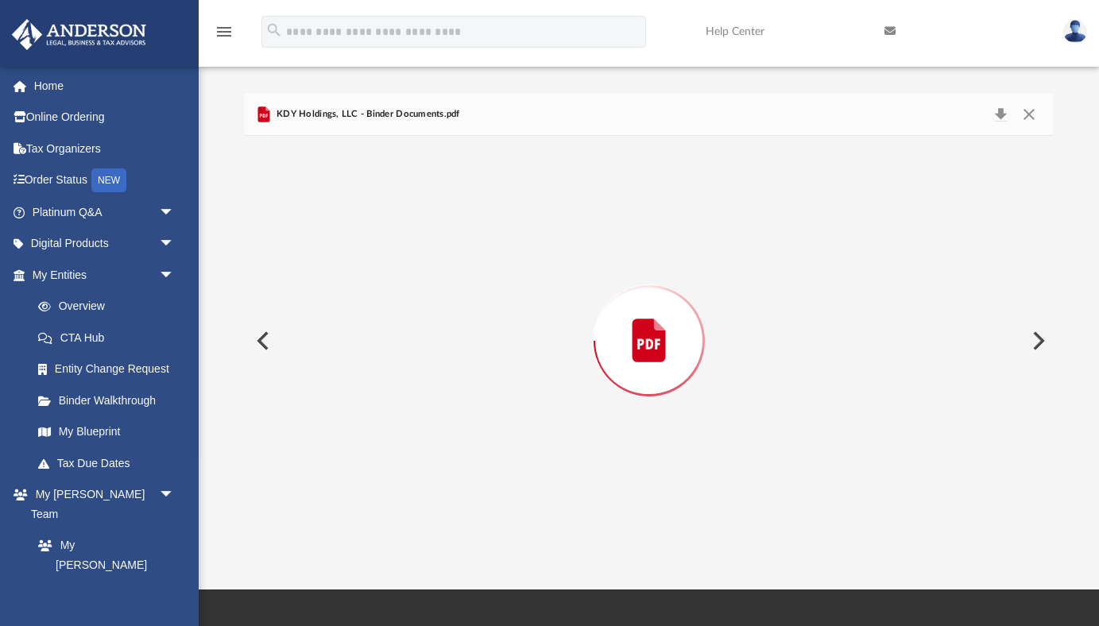
scroll to position [74290, 0]
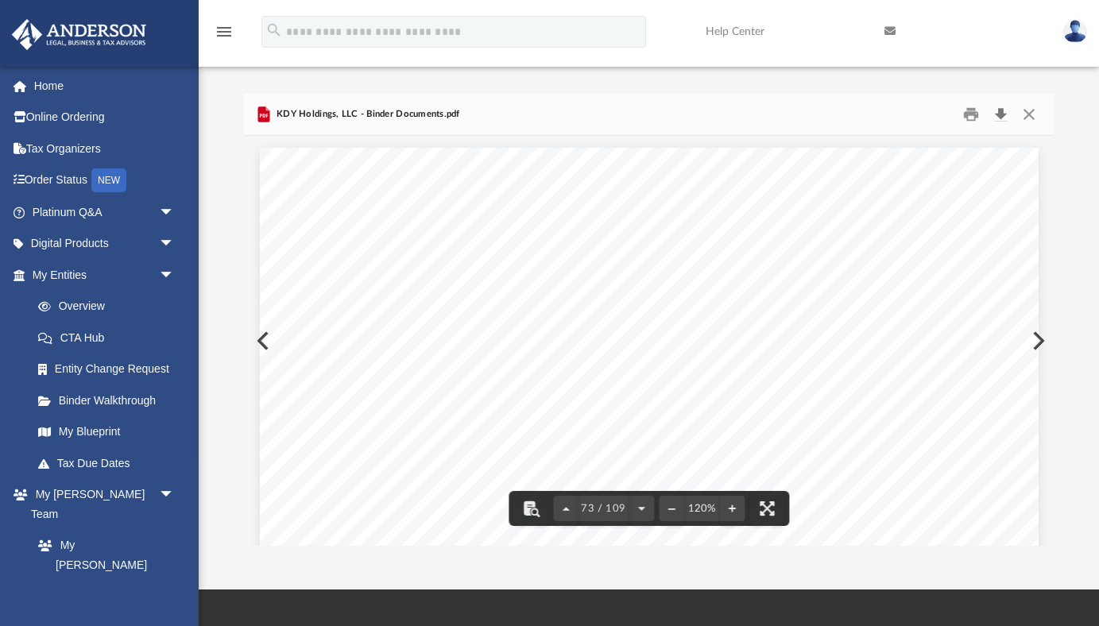
click at [1000, 114] on button "Download" at bounding box center [1000, 115] width 29 height 25
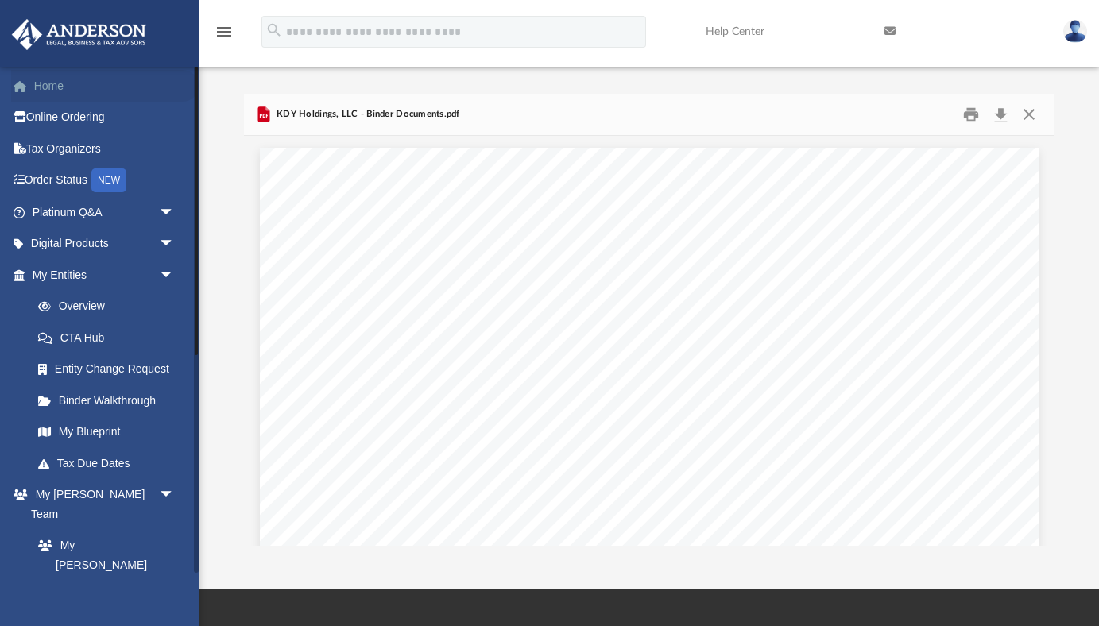
click at [84, 91] on link "Home" at bounding box center [105, 86] width 188 height 32
